Goal: Task Accomplishment & Management: Manage account settings

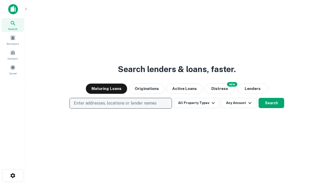
click at [120, 103] on p "Enter addresses, locations or lender names" at bounding box center [115, 103] width 83 height 6
type input "**********"
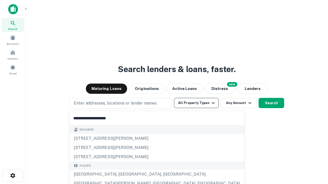
click at [122, 175] on div "Santa Monica, CA, USA" at bounding box center [157, 174] width 174 height 9
click at [196, 103] on button "All Property Types" at bounding box center [196, 103] width 45 height 10
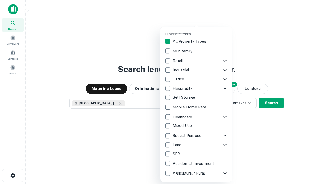
click at [200, 31] on button "button" at bounding box center [200, 31] width 72 height 0
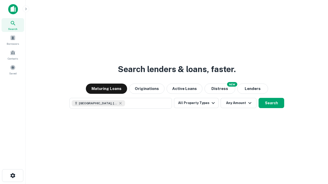
scroll to position [8, 0]
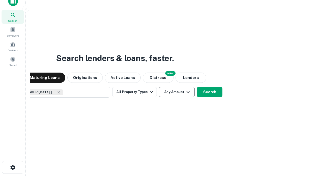
click at [159, 87] on button "Any Amount" at bounding box center [177, 92] width 36 height 10
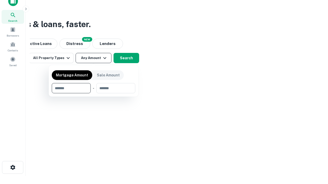
type input "*******"
click at [93, 93] on button "button" at bounding box center [93, 93] width 83 height 0
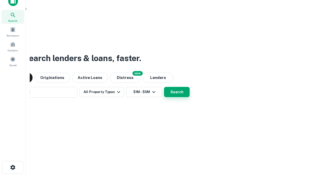
click at [164, 87] on button "Search" at bounding box center [177, 92] width 26 height 10
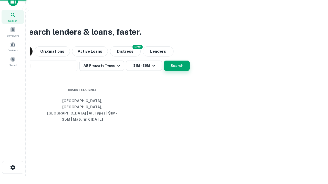
scroll to position [17, 145]
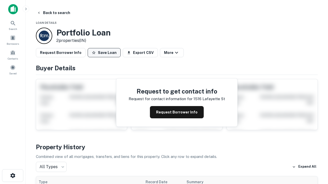
click at [104, 53] on button "Save Loan" at bounding box center [104, 52] width 33 height 9
click at [105, 53] on button "Loan Saved" at bounding box center [105, 52] width 35 height 9
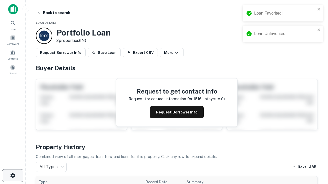
click at [13, 176] on icon "button" at bounding box center [13, 176] width 6 height 6
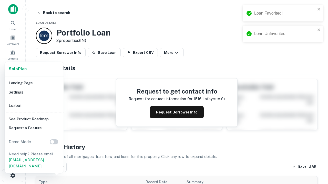
click at [34, 105] on li "Logout" at bounding box center [34, 105] width 55 height 9
